Goal: Task Accomplishment & Management: Use online tool/utility

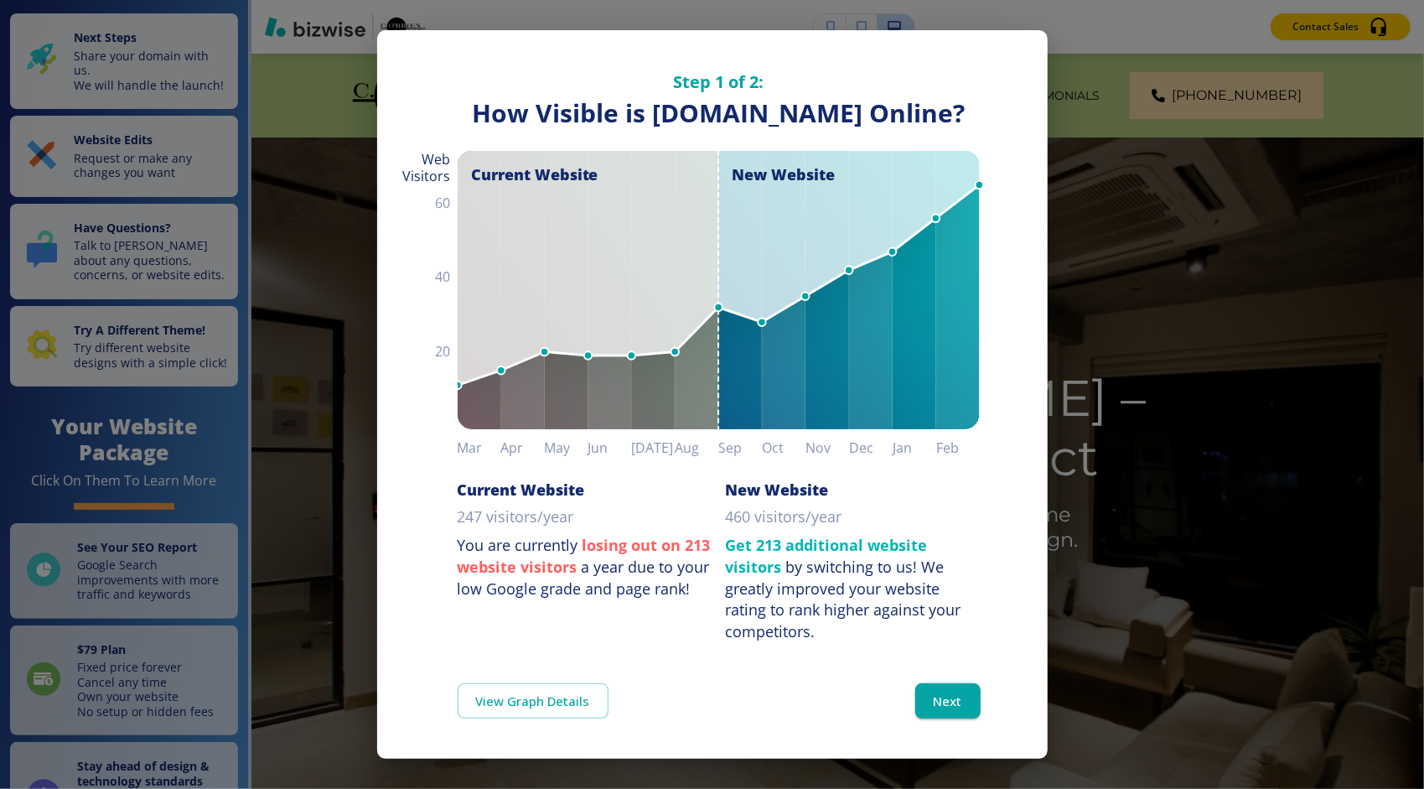
click at [937, 712] on button "Next" at bounding box center [947, 700] width 65 height 35
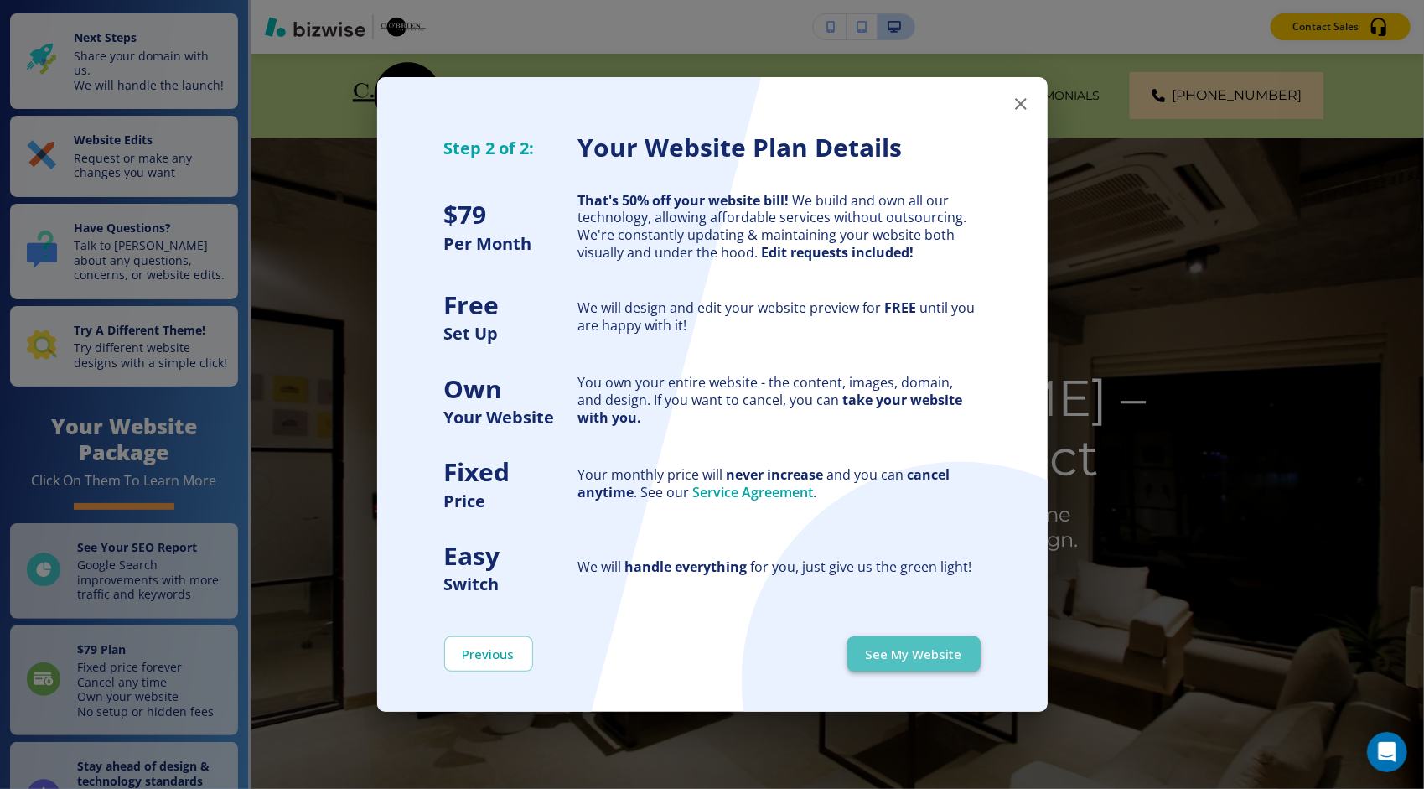
click at [941, 662] on button "See My Website" at bounding box center [913, 653] width 133 height 35
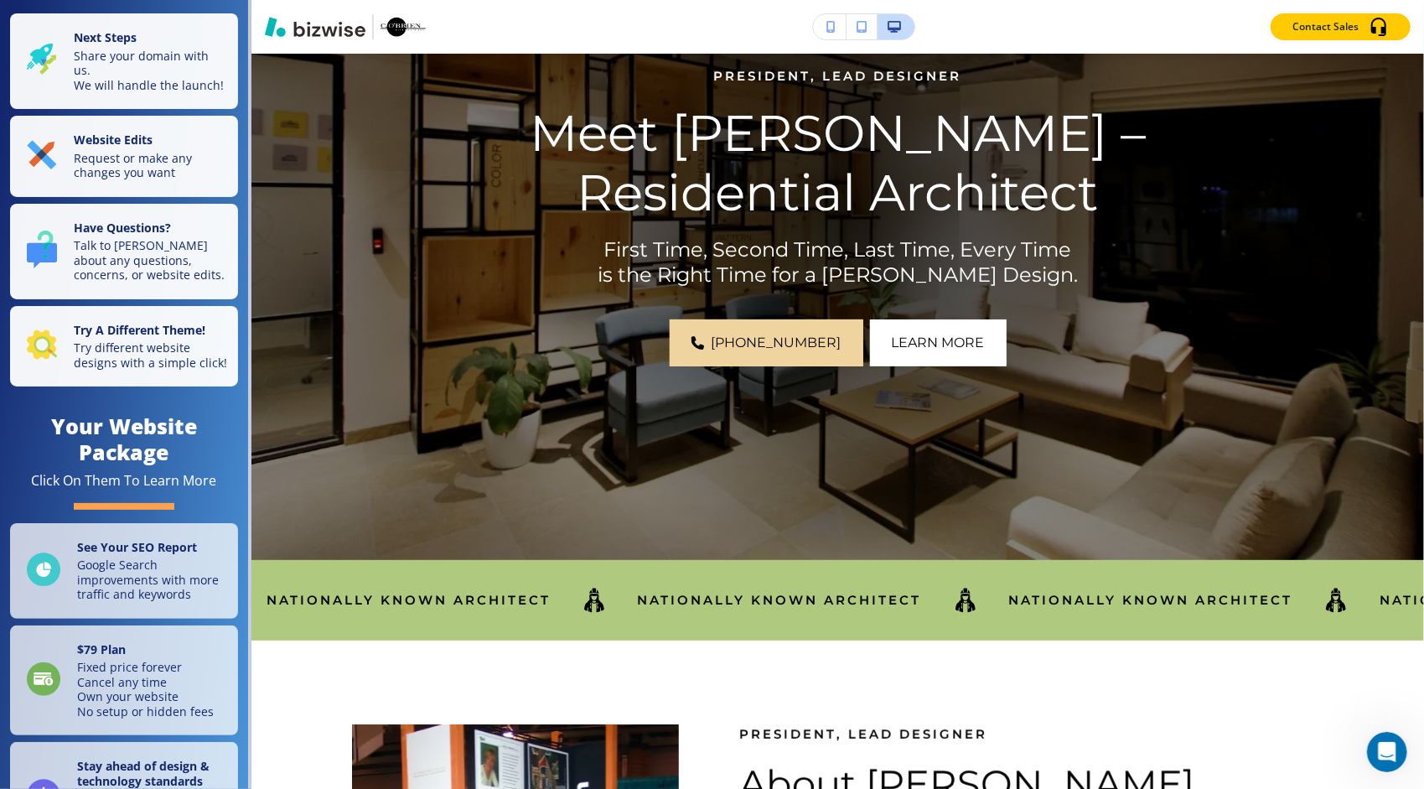
scroll to position [241, 0]
